Goal: Check status: Check status

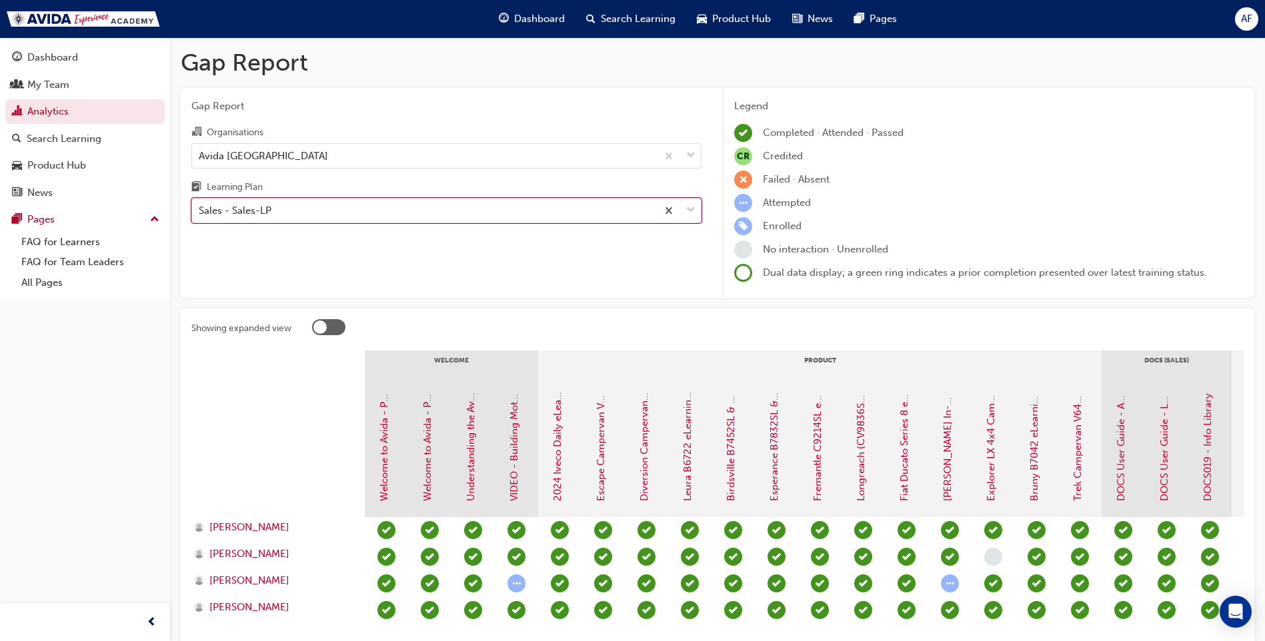
scroll to position [104, 0]
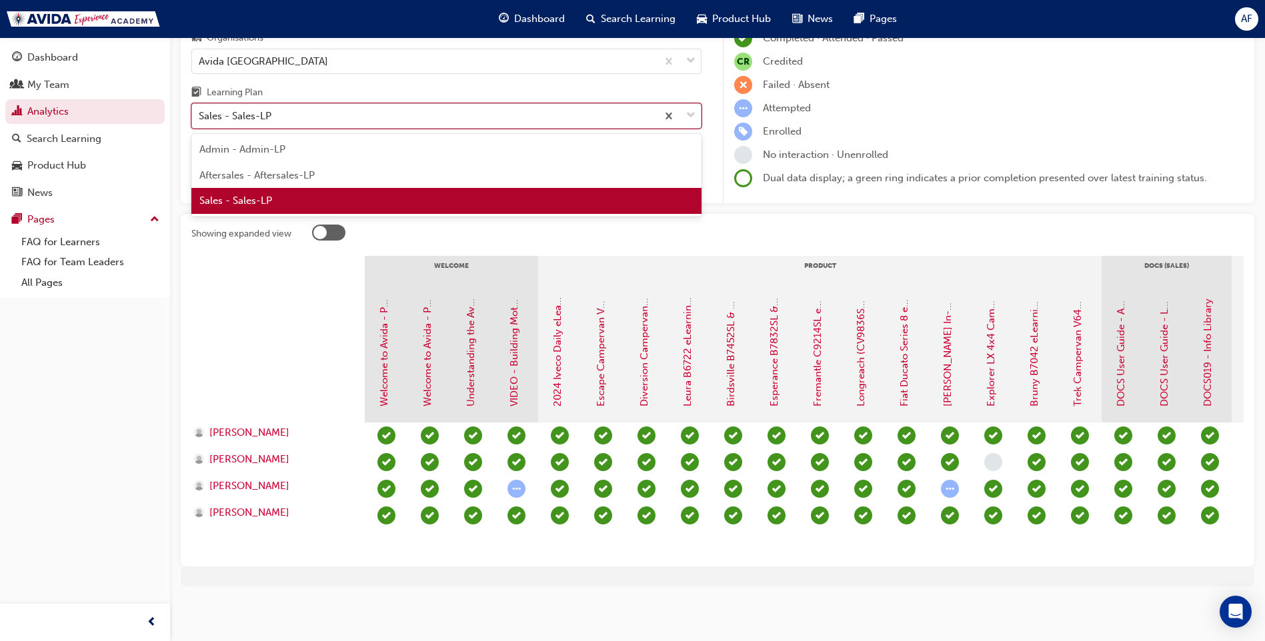
click at [375, 111] on div "Sales - Sales-LP" at bounding box center [424, 116] width 465 height 23
click at [200, 111] on input "Learning Plan option Sales - Sales-LP, selected. option Sales - Sales-LP focuse…" at bounding box center [199, 115] width 1 height 11
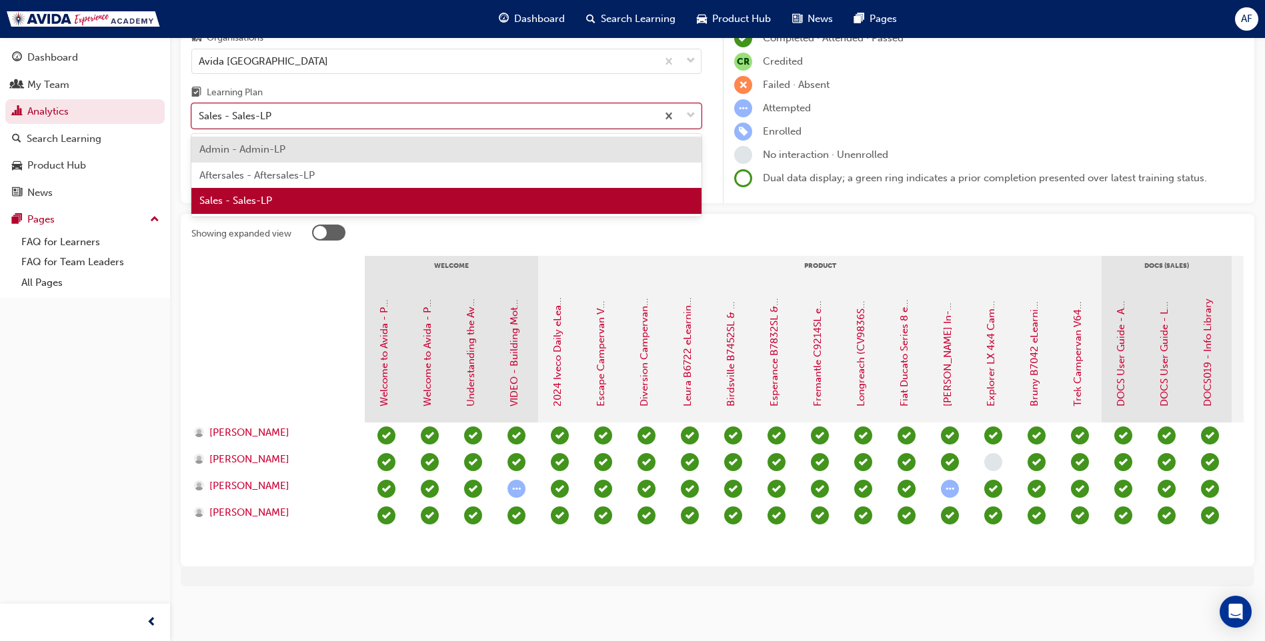
click at [331, 144] on div "Admin - Admin-LP" at bounding box center [446, 150] width 510 height 26
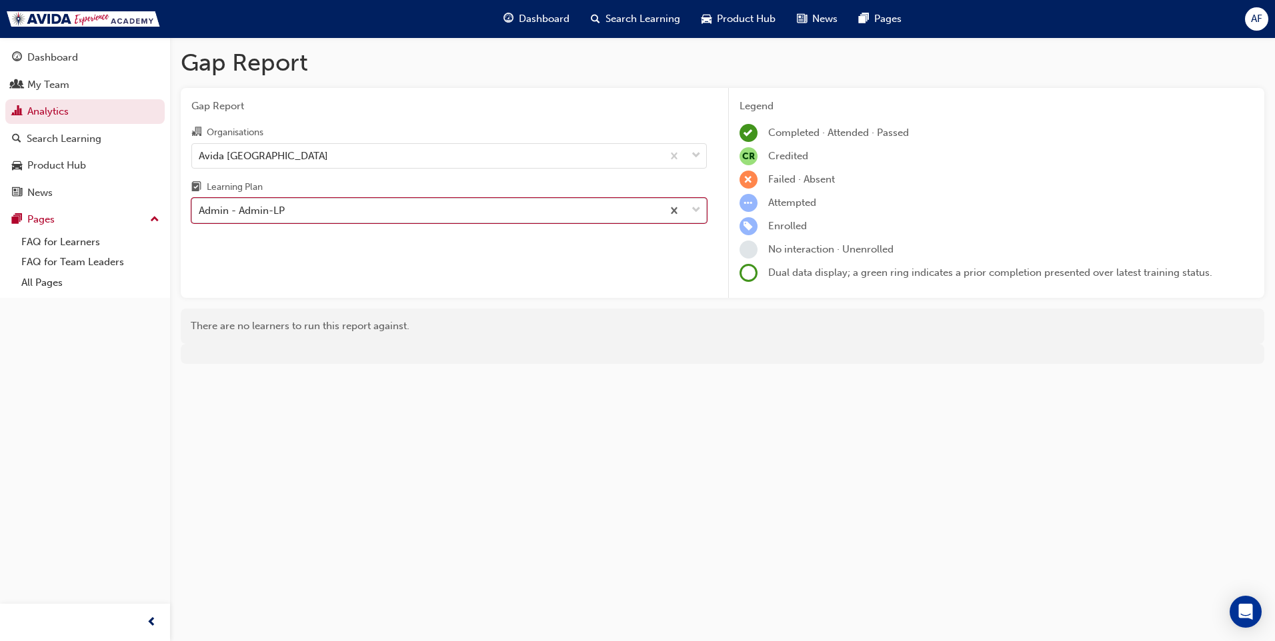
click at [336, 219] on div "Admin - Admin-LP" at bounding box center [427, 210] width 470 height 23
click at [200, 216] on input "Learning Plan option Admin - Admin-LP, selected. 0 results available. Select is…" at bounding box center [199, 210] width 1 height 11
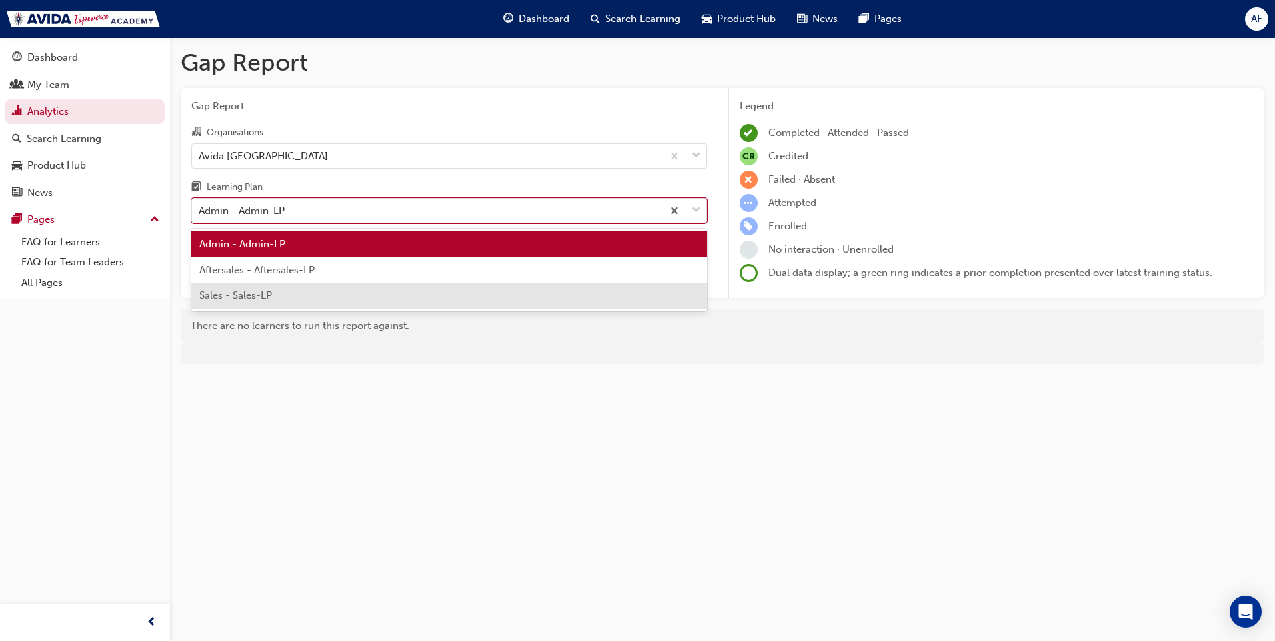
click at [285, 297] on div "Sales - Sales-LP" at bounding box center [448, 296] width 515 height 26
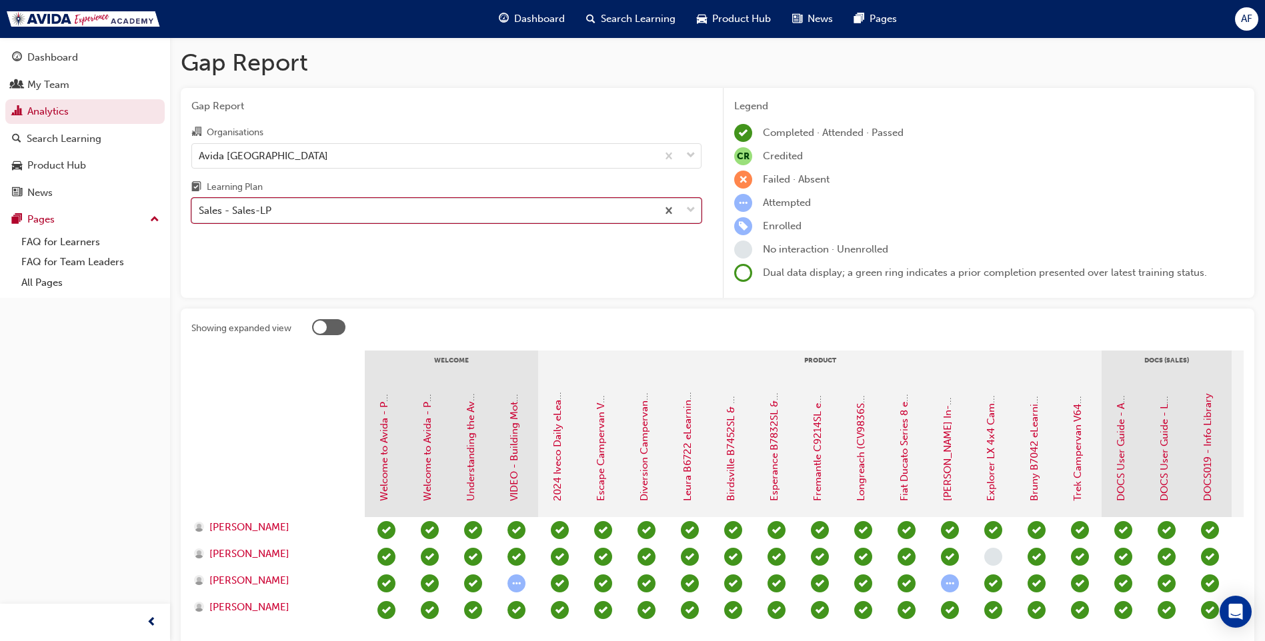
click at [388, 210] on div "Sales - Sales-LP" at bounding box center [424, 210] width 465 height 23
click at [200, 210] on input "Learning Plan option Sales - Sales-LP, selected. 0 results available. Select is…" at bounding box center [199, 210] width 1 height 11
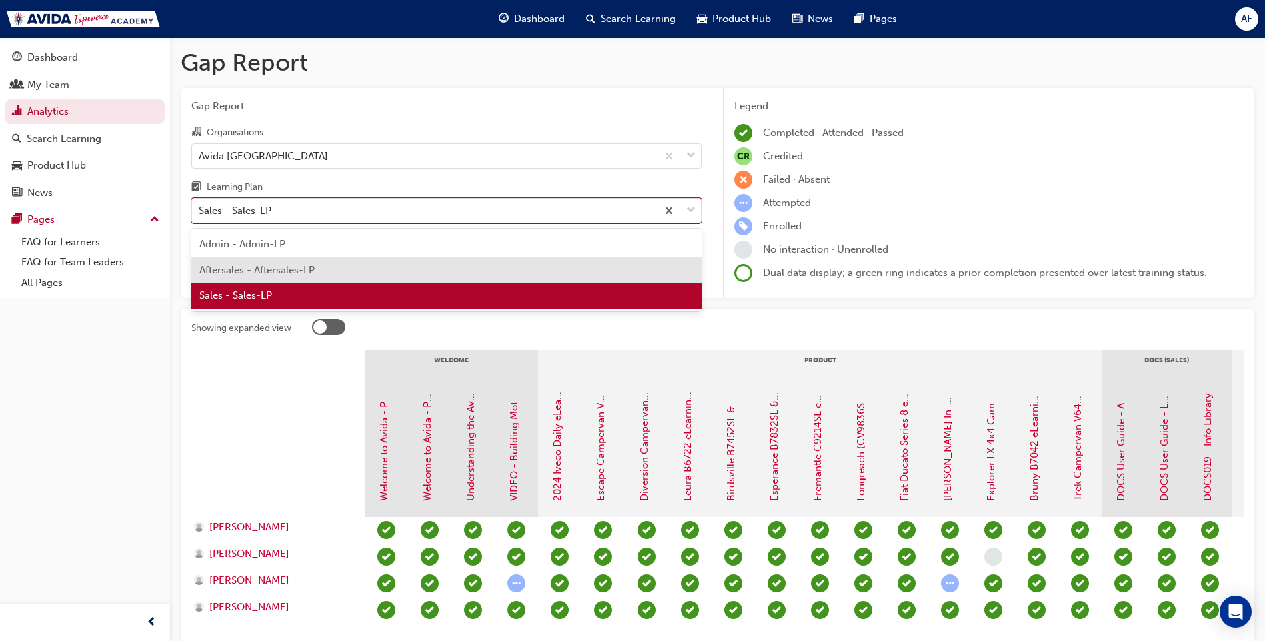
click at [329, 265] on div "Aftersales - Aftersales-LP" at bounding box center [446, 270] width 510 height 26
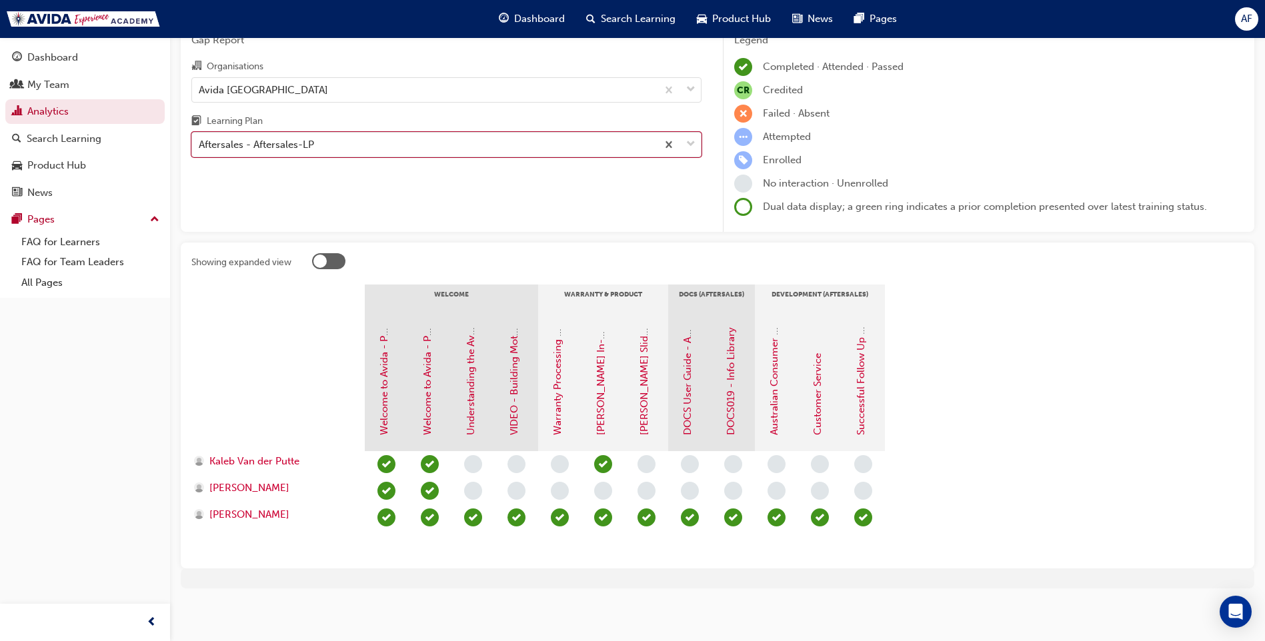
scroll to position [67, 0]
